Goal: Navigation & Orientation: Find specific page/section

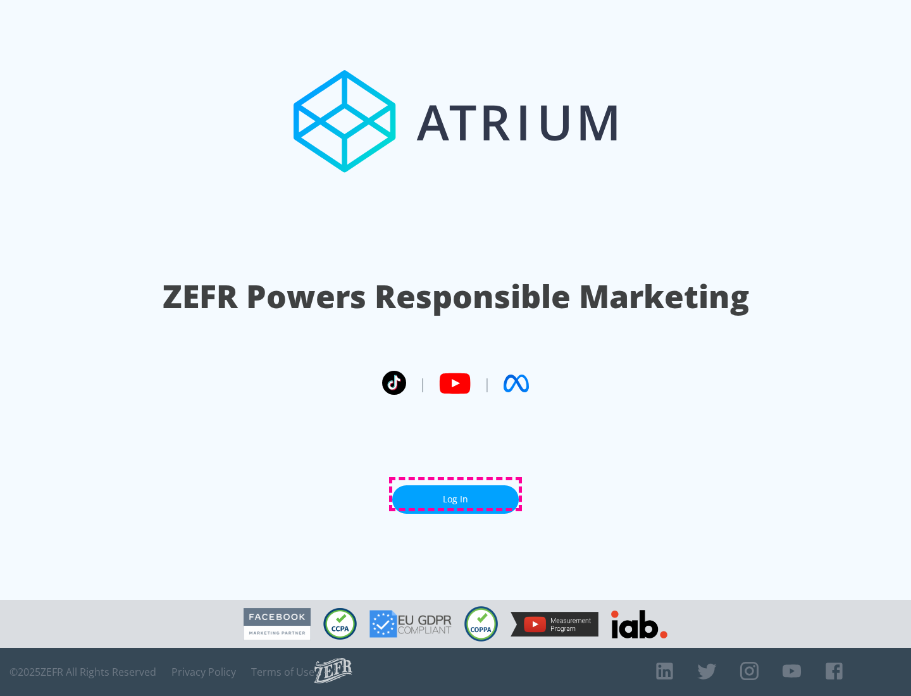
click at [456, 494] on link "Log In" at bounding box center [455, 499] width 127 height 28
